Goal: Information Seeking & Learning: Understand process/instructions

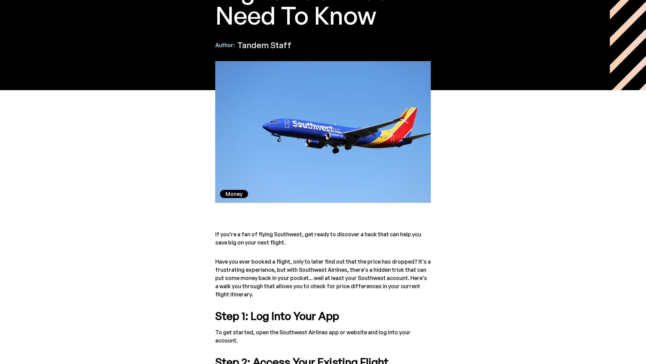
scroll to position [310, 0]
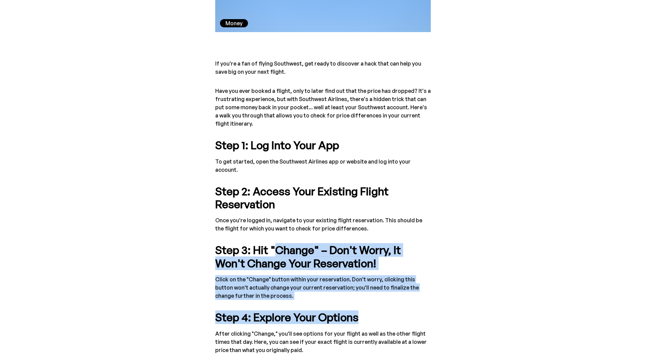
drag, startPoint x: 333, startPoint y: 237, endPoint x: 429, endPoint y: 294, distance: 111.4
click at [429, 294] on div "If you're a fan of flying Southwest, get ready to discover a hack that can help…" at bounding box center [323, 287] width 216 height 457
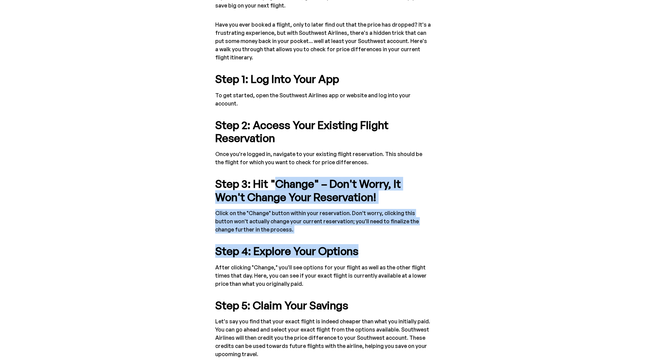
scroll to position [378, 0]
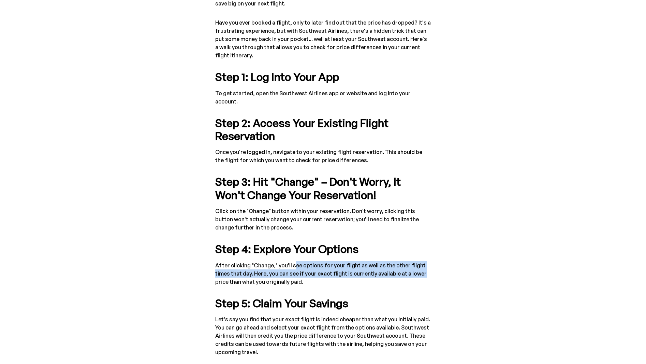
drag, startPoint x: 294, startPoint y: 256, endPoint x: 428, endPoint y: 266, distance: 134.1
click at [428, 266] on p "After clicking "Change," you'll see options for your flight as well as the othe…" at bounding box center [323, 273] width 216 height 25
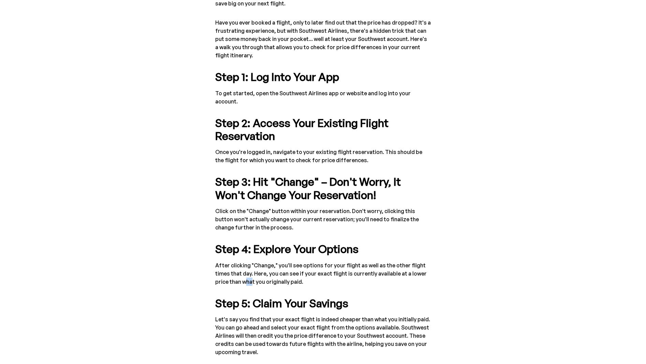
drag, startPoint x: 428, startPoint y: 266, endPoint x: 245, endPoint y: 273, distance: 183.3
click at [245, 273] on p "After clicking "Change," you'll see options for your flight as well as the othe…" at bounding box center [323, 273] width 216 height 25
drag, startPoint x: 245, startPoint y: 273, endPoint x: 236, endPoint y: 266, distance: 10.7
click at [237, 266] on p "After clicking "Change," you'll see options for your flight as well as the othe…" at bounding box center [323, 273] width 216 height 25
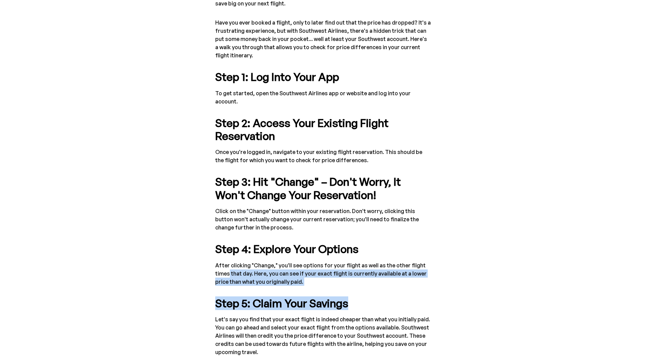
drag, startPoint x: 269, startPoint y: 264, endPoint x: 371, endPoint y: 280, distance: 102.9
click at [371, 280] on div "If you're a fan of flying Southwest, get ready to discover a hack that can help…" at bounding box center [323, 219] width 216 height 457
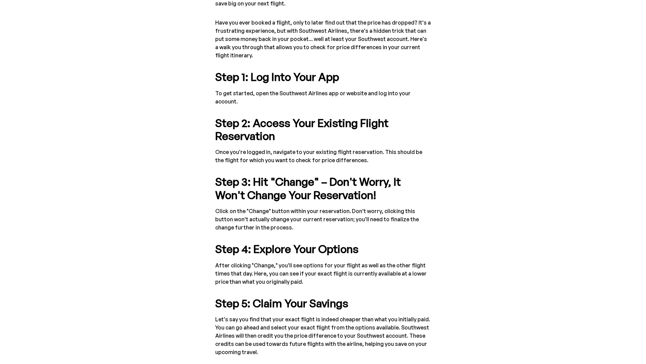
click at [302, 316] on p "Let's say you find that your exact flight is indeed cheaper than what you initi…" at bounding box center [323, 335] width 216 height 41
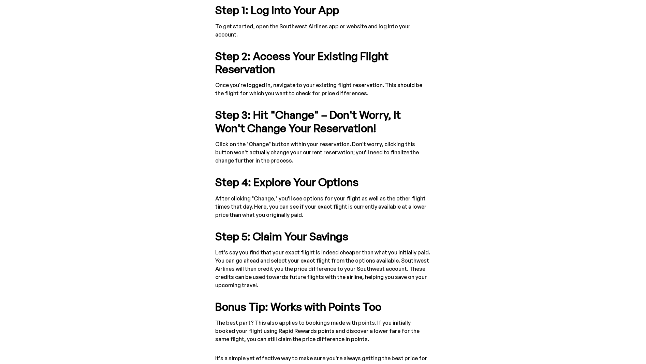
scroll to position [447, 0]
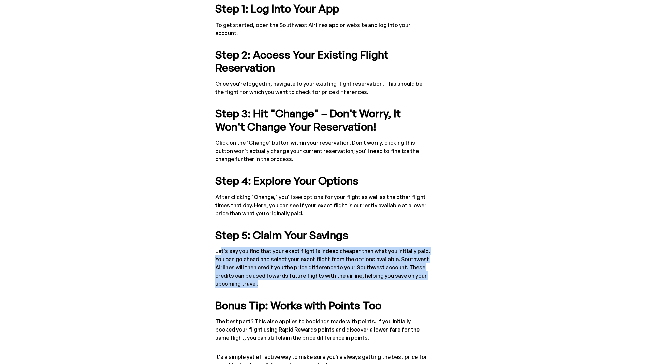
drag, startPoint x: 221, startPoint y: 243, endPoint x: 290, endPoint y: 272, distance: 75.2
click at [290, 272] on p "Let's say you find that your exact flight is indeed cheaper than what you initi…" at bounding box center [323, 267] width 216 height 41
drag, startPoint x: 290, startPoint y: 272, endPoint x: 262, endPoint y: 278, distance: 28.9
click at [260, 278] on p "Let's say you find that your exact flight is indeed cheaper than what you initi…" at bounding box center [323, 267] width 216 height 41
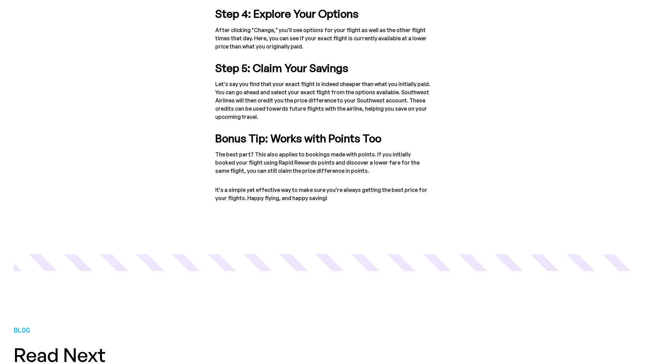
scroll to position [583, 0]
